Goal: Navigation & Orientation: Find specific page/section

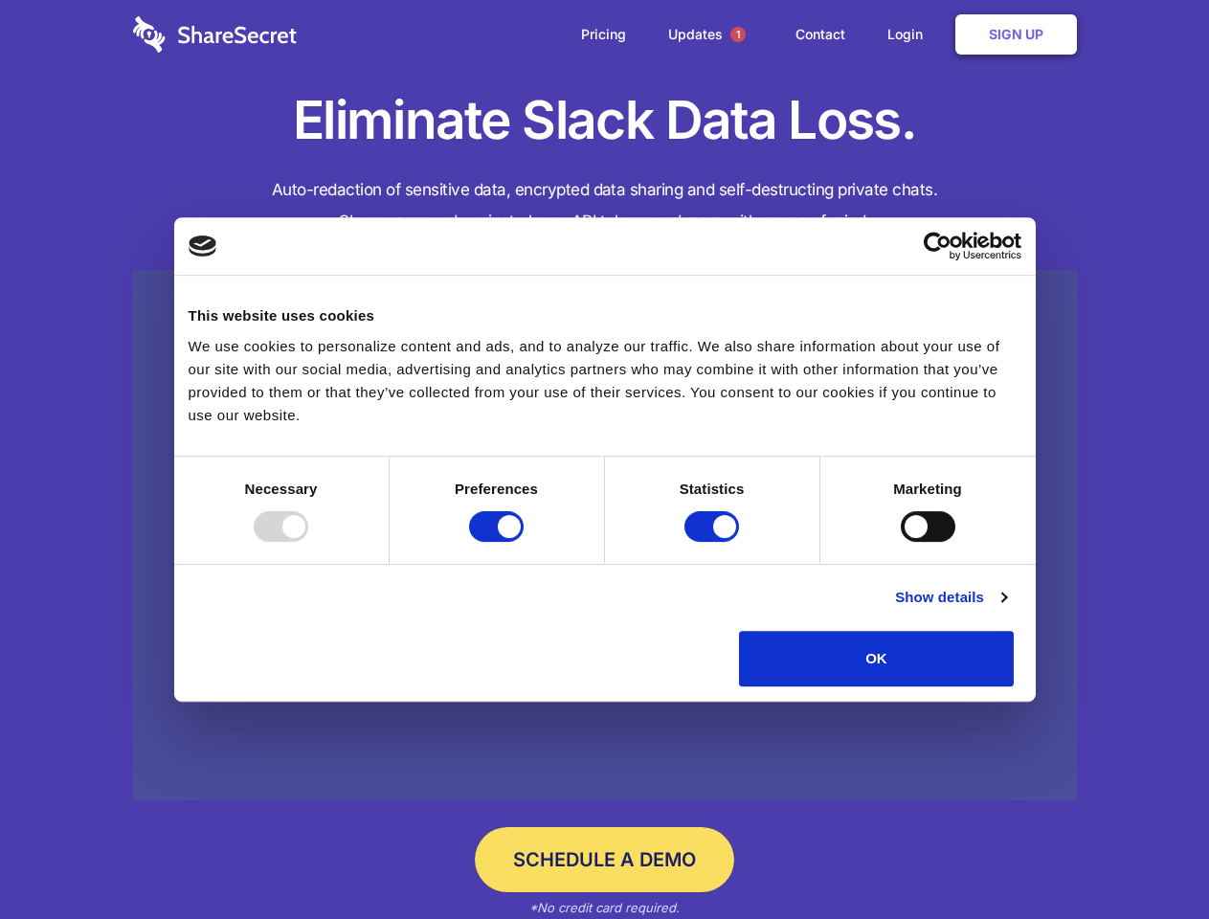
click at [308, 542] on div at bounding box center [281, 526] width 55 height 31
click at [524, 542] on input "Preferences" at bounding box center [496, 526] width 55 height 31
checkbox input "false"
click at [714, 542] on input "Statistics" at bounding box center [711, 526] width 55 height 31
checkbox input "false"
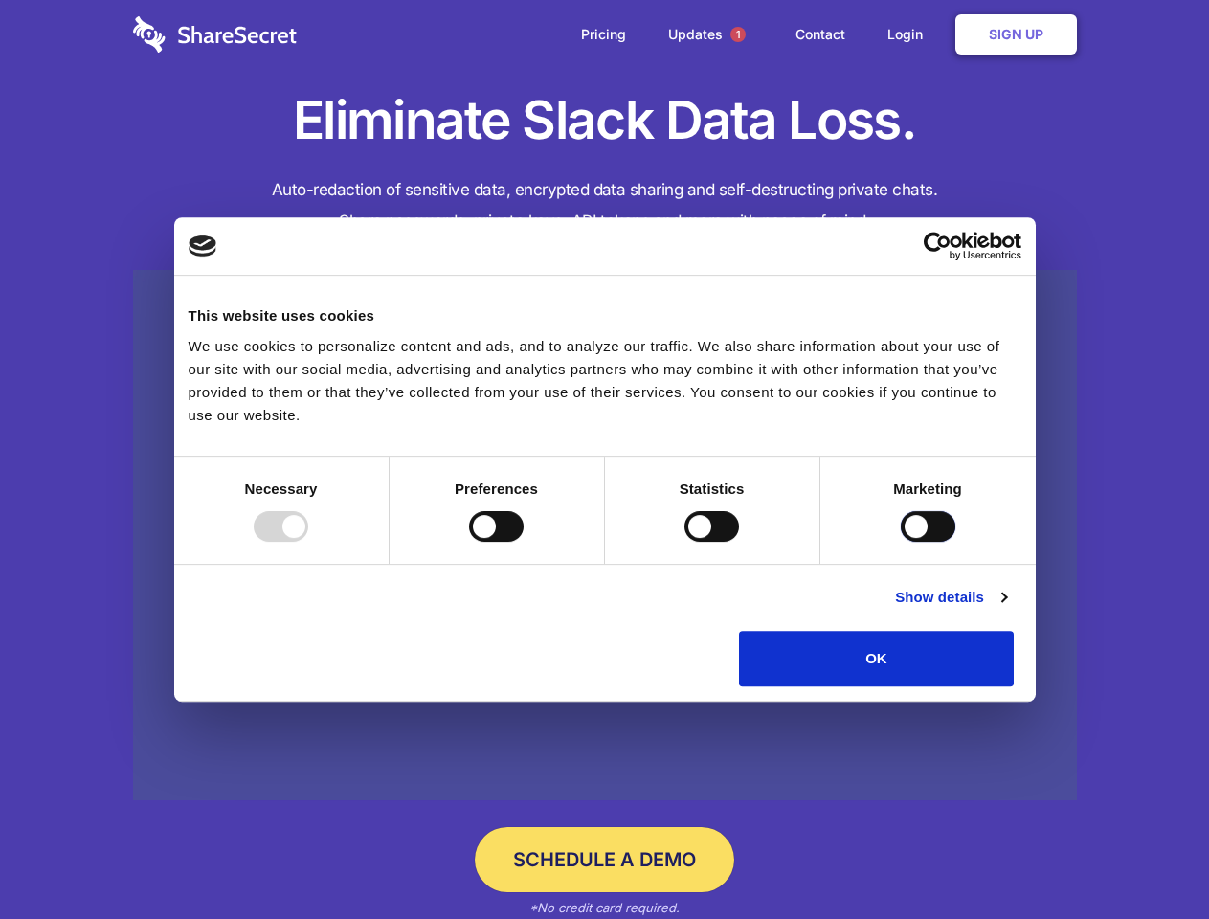
click at [901, 542] on input "Marketing" at bounding box center [928, 526] width 55 height 31
checkbox input "true"
click at [1006, 609] on link "Show details" at bounding box center [950, 597] width 111 height 23
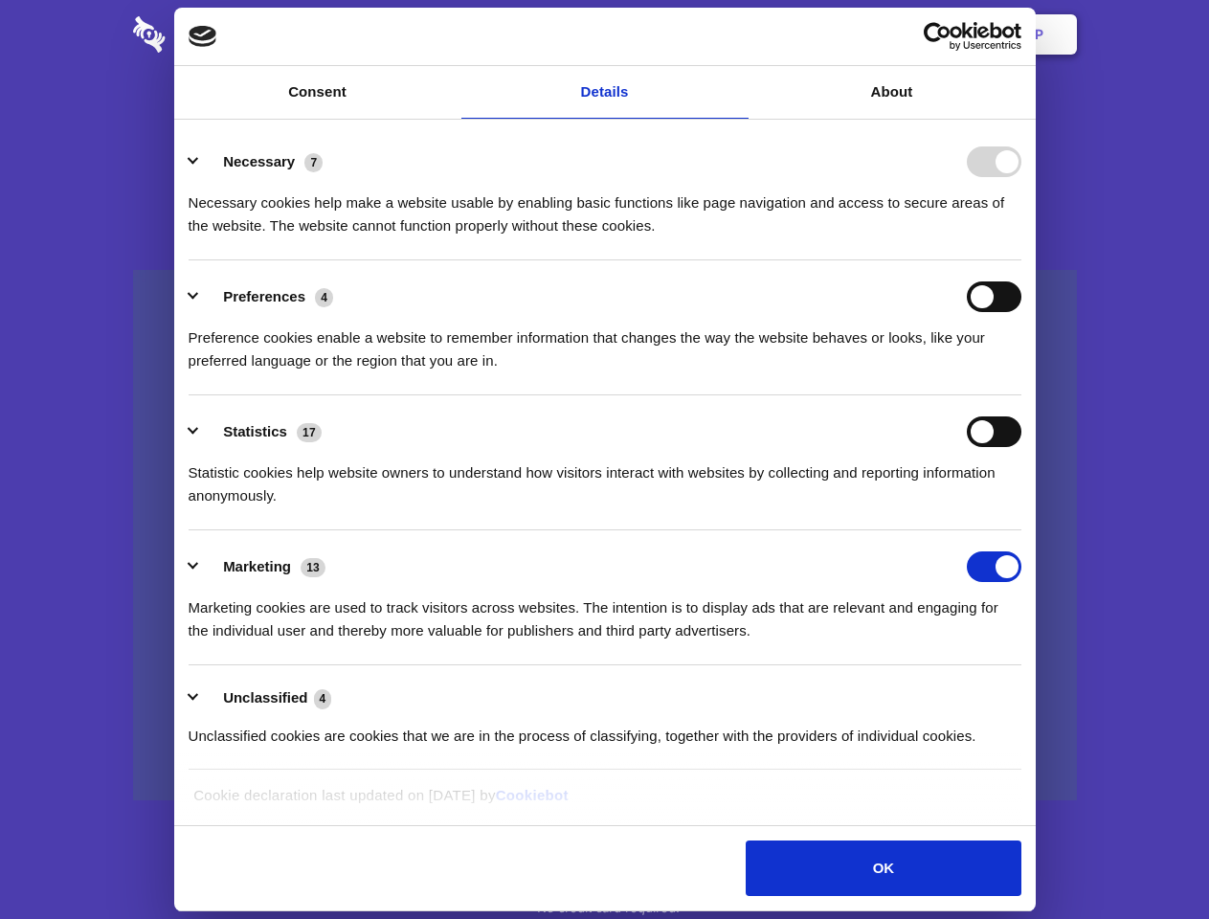
click at [1021, 260] on li "Necessary 7 Necessary cookies help make a website usable by enabling basic func…" at bounding box center [605, 192] width 833 height 135
click at [737, 34] on span "1" at bounding box center [737, 34] width 15 height 15
